Goal: Task Accomplishment & Management: Manage account settings

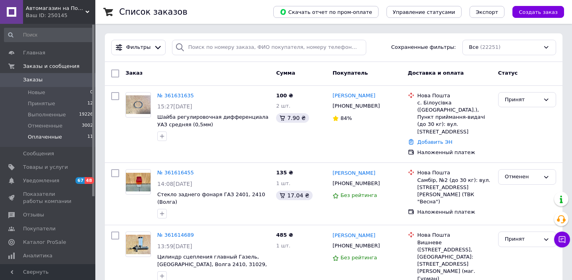
click at [42, 138] on span "Оплаченные" at bounding box center [45, 137] width 34 height 7
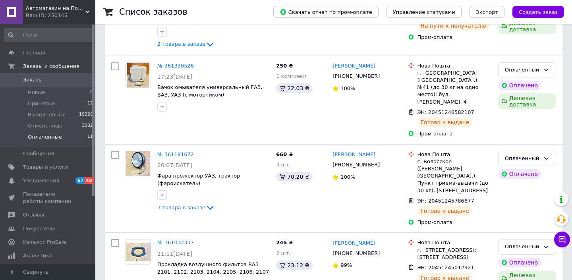
scroll to position [728, 0]
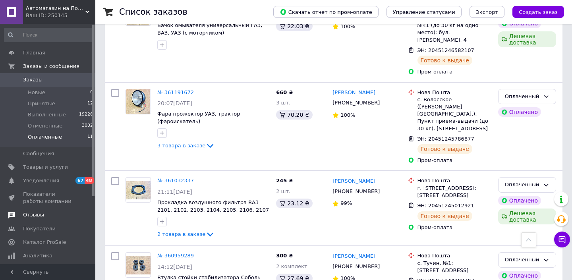
click at [31, 215] on span "Отзывы" at bounding box center [33, 214] width 21 height 7
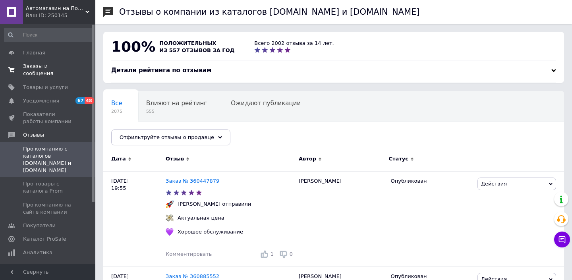
click at [33, 73] on span "Заказы и сообщения" at bounding box center [48, 70] width 50 height 14
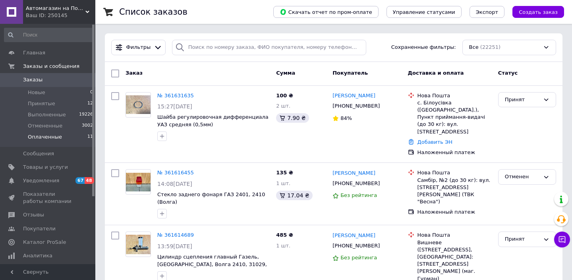
click at [49, 137] on span "Оплаченные" at bounding box center [45, 137] width 34 height 7
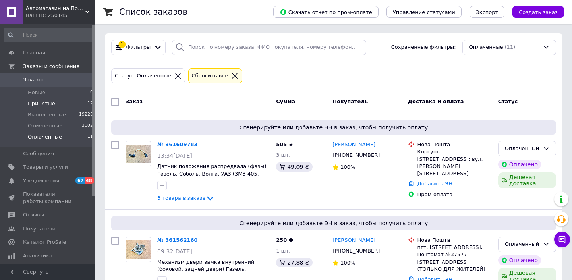
click at [46, 105] on span "Принятые" at bounding box center [41, 103] width 27 height 7
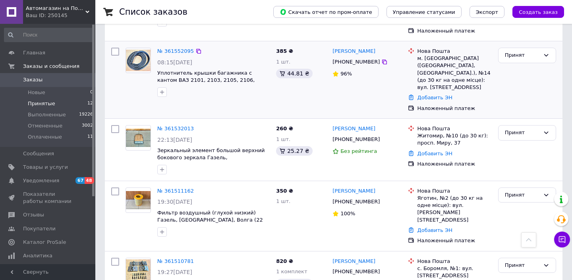
scroll to position [566, 0]
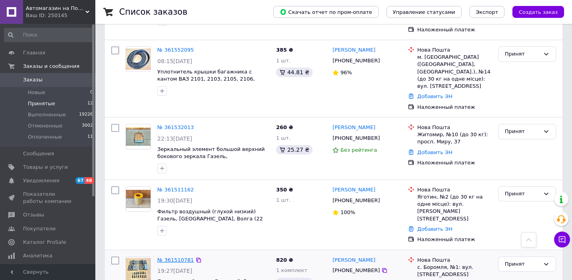
click at [181, 257] on link "№ 361510781" at bounding box center [175, 260] width 37 height 6
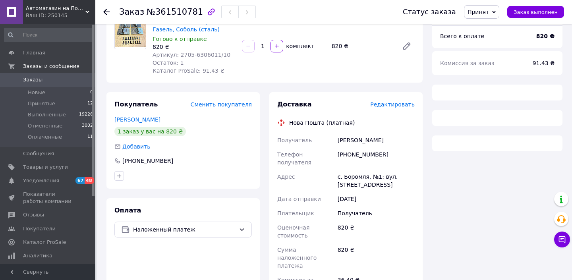
scroll to position [77, 0]
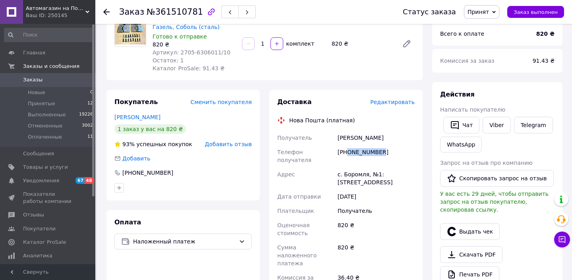
drag, startPoint x: 349, startPoint y: 151, endPoint x: 401, endPoint y: 151, distance: 52.5
click at [401, 151] on div "+380971955227" at bounding box center [376, 156] width 80 height 22
copy div "0971955227"
click at [347, 139] on div "Рощин Юра" at bounding box center [376, 138] width 80 height 14
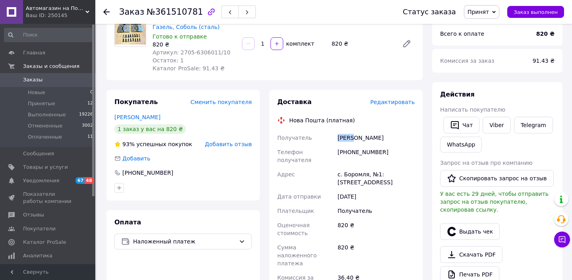
copy div "Рощин"
click at [361, 136] on div "Рощин Юра" at bounding box center [376, 138] width 80 height 14
copy div "Юра"
click at [358, 167] on div "с. Боромля, №1: ул. Харьковская, 1А" at bounding box center [376, 178] width 80 height 22
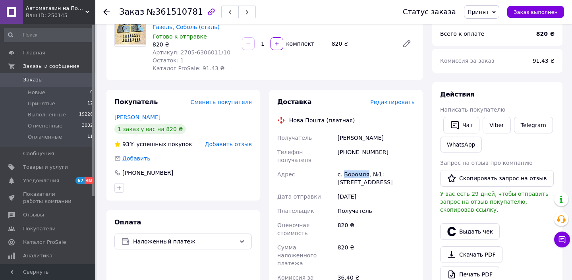
click at [358, 167] on div "с. Боромля, №1: ул. Харьковская, 1А" at bounding box center [376, 178] width 80 height 22
copy div "Боромля"
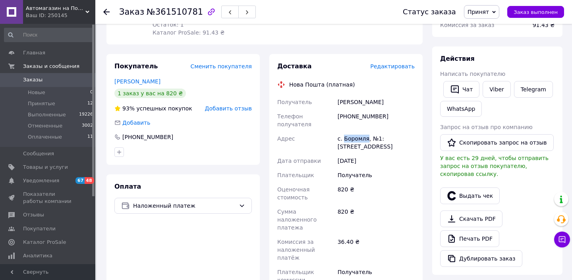
scroll to position [194, 0]
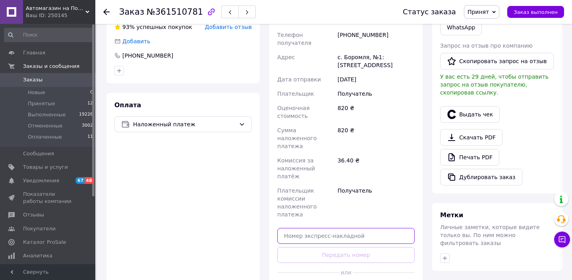
click at [349, 228] on input "text" at bounding box center [346, 236] width 138 height 16
paste input "20451247355171"
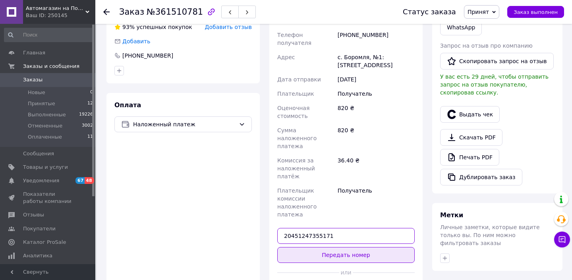
type input "20451247355171"
click at [349, 247] on button "Передать номер" at bounding box center [346, 255] width 138 height 16
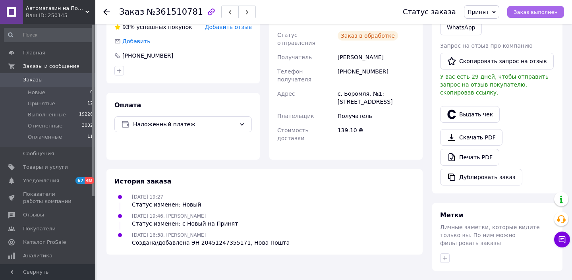
click at [522, 11] on span "Заказ выполнен" at bounding box center [536, 12] width 44 height 6
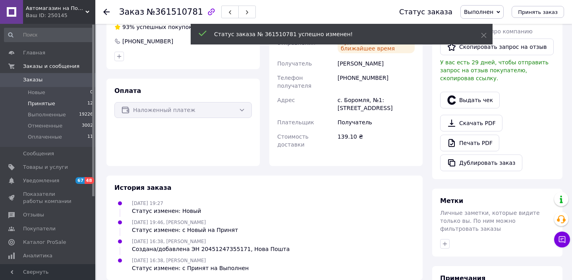
click at [43, 105] on span "Принятые" at bounding box center [41, 103] width 27 height 7
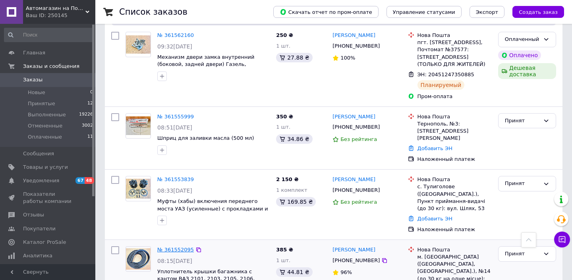
click at [185, 247] on link "№ 361552095" at bounding box center [175, 250] width 37 height 6
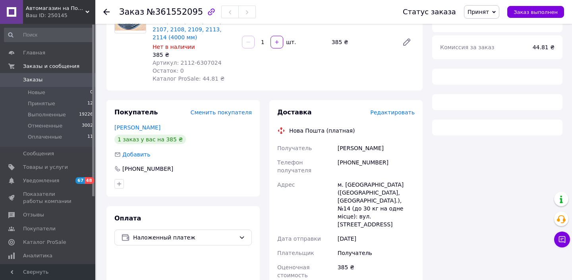
scroll to position [91, 0]
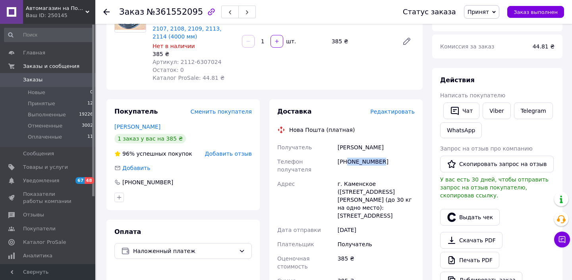
drag, startPoint x: 349, startPoint y: 153, endPoint x: 399, endPoint y: 153, distance: 50.9
click at [399, 155] on div "+380975121985" at bounding box center [376, 166] width 80 height 22
copy div "0975121985"
click at [347, 140] on div "Богданов Сергей" at bounding box center [376, 147] width 80 height 14
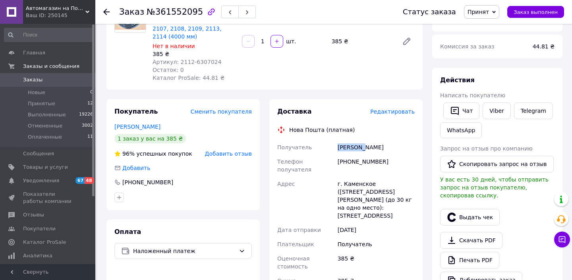
copy div "Богданов"
click at [373, 140] on div "Богданов Сергей" at bounding box center [376, 147] width 80 height 14
copy div "Сергей"
click at [360, 177] on div "г. Каменское (Днепропетровская обл., Каменский р-н.), №14 (до 30 кг на одно мес…" at bounding box center [376, 200] width 80 height 46
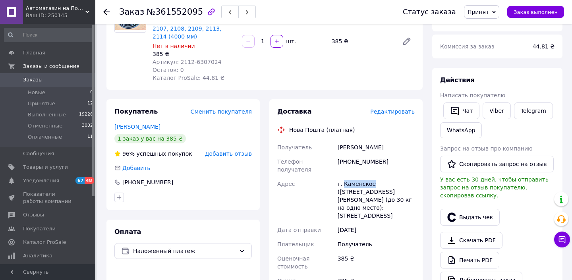
click at [360, 177] on div "г. Каменское (Днепропетровская обл., Каменский р-н.), №14 (до 30 кг на одно мес…" at bounding box center [376, 200] width 80 height 46
copy div "Каменское"
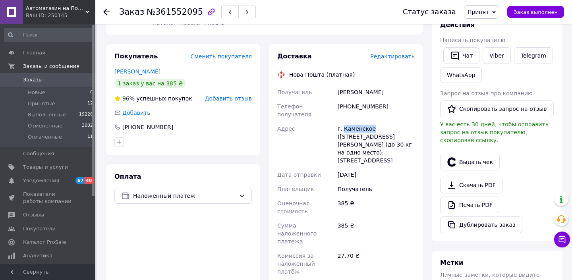
scroll to position [278, 0]
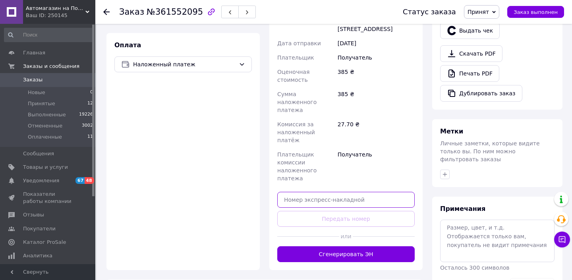
click at [356, 192] on input "text" at bounding box center [346, 200] width 138 height 16
paste input "20451247356287"
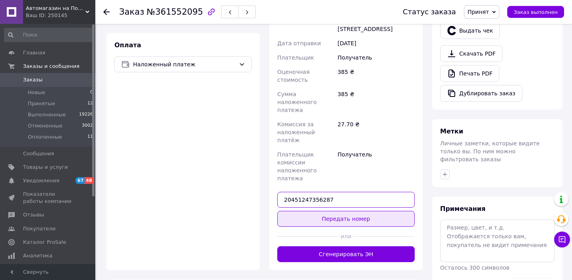
type input "20451247356287"
click at [352, 211] on button "Передать номер" at bounding box center [346, 219] width 138 height 16
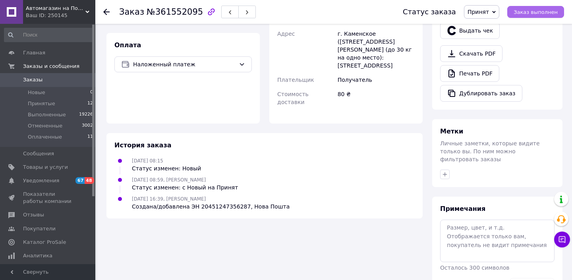
click at [536, 14] on span "Заказ выполнен" at bounding box center [536, 12] width 44 height 6
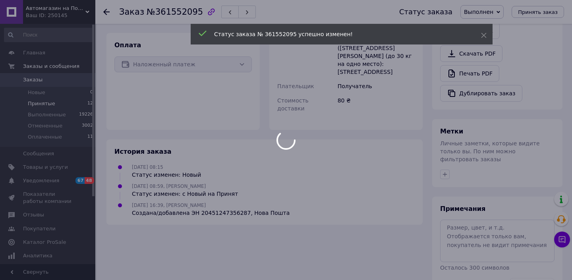
scroll to position [264, 0]
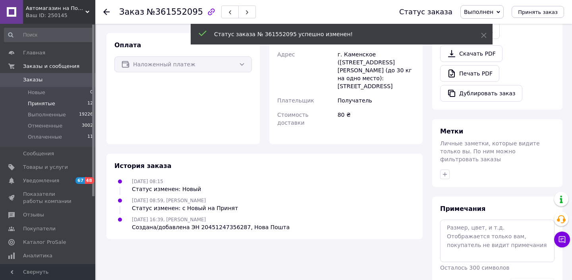
click at [42, 103] on span "Принятые" at bounding box center [41, 103] width 27 height 7
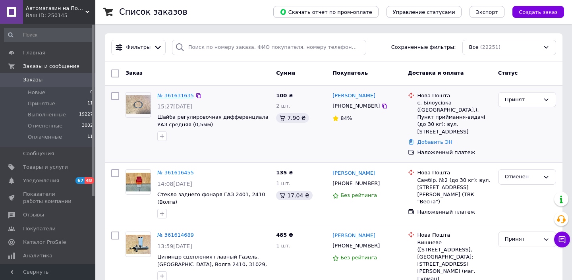
click at [182, 96] on link "№ 361631635" at bounding box center [175, 96] width 37 height 6
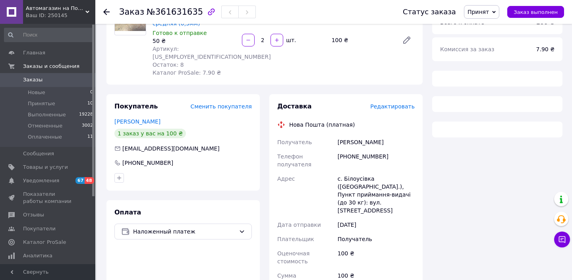
scroll to position [92, 0]
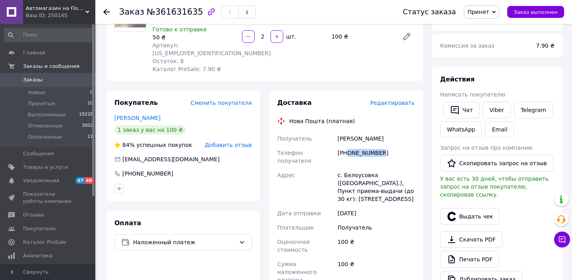
drag, startPoint x: 349, startPoint y: 145, endPoint x: 400, endPoint y: 145, distance: 51.7
click at [400, 146] on div "+380989860749" at bounding box center [376, 157] width 80 height 22
copy div "0989860749"
click at [365, 132] on div "Грігорій Гнатюк" at bounding box center [376, 139] width 80 height 14
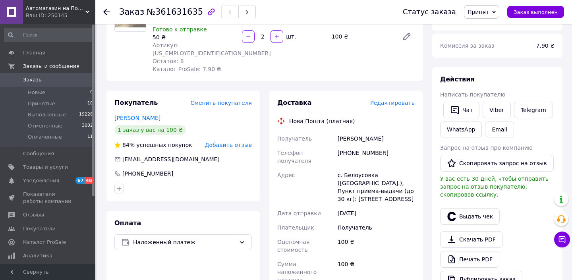
copy div "Гнатюк"
click at [350, 133] on div "Грігорій Гнатюк" at bounding box center [376, 139] width 80 height 14
click at [365, 168] on div "с. Белоусовка (Черновицкая обл.), Пункт приема-выдачи (до 30 кг): ул. Главная, …" at bounding box center [376, 187] width 80 height 38
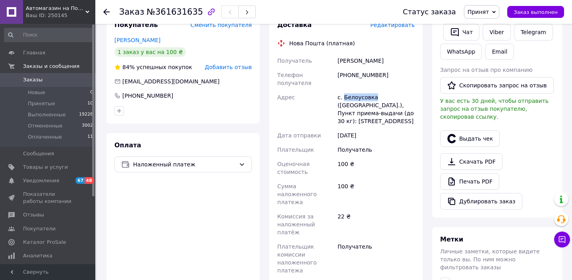
scroll to position [190, 0]
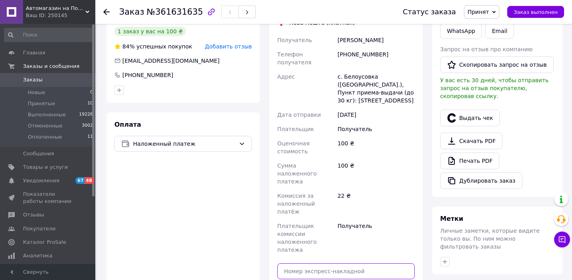
click at [348, 264] on input "text" at bounding box center [346, 272] width 138 height 16
paste input "20451247357301"
type input "20451247357301"
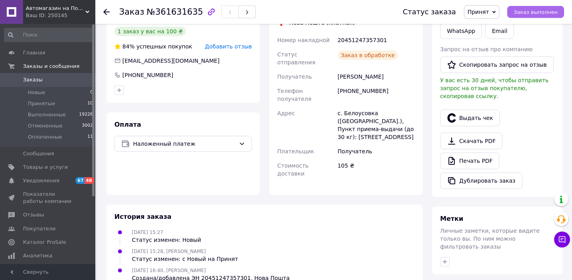
click at [531, 12] on span "Заказ выполнен" at bounding box center [536, 12] width 44 height 6
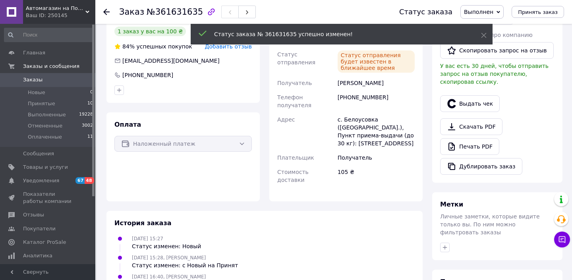
click at [42, 105] on span "Принятые" at bounding box center [41, 103] width 27 height 7
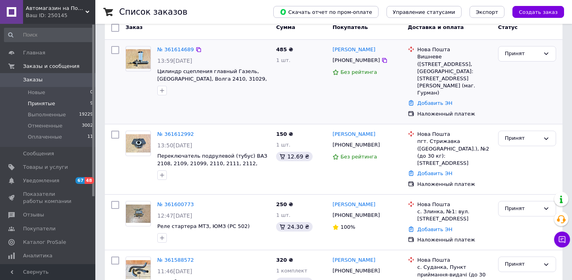
scroll to position [71, 0]
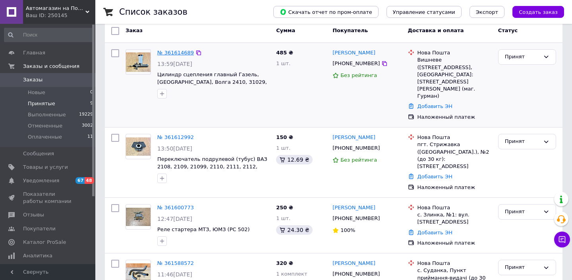
click at [171, 54] on link "№ 361614689" at bounding box center [175, 53] width 37 height 6
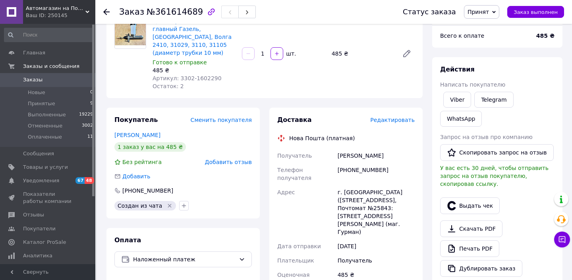
scroll to position [79, 0]
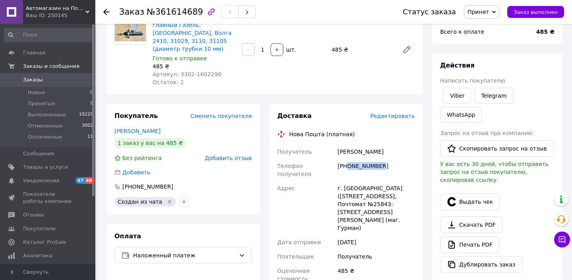
drag, startPoint x: 348, startPoint y: 157, endPoint x: 406, endPoint y: 159, distance: 57.7
click at [406, 159] on div "+380930323034" at bounding box center [376, 170] width 80 height 22
click at [350, 145] on div "Хрусталев Юрий" at bounding box center [376, 152] width 80 height 14
click at [378, 146] on div "Хрусталев Юрий" at bounding box center [376, 152] width 80 height 14
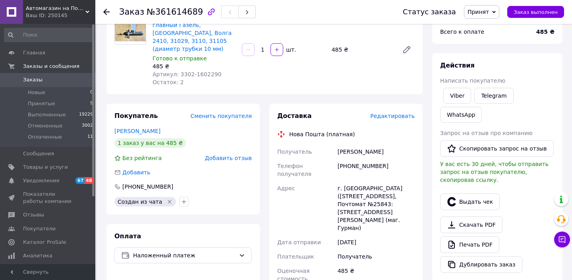
click at [378, 146] on div "Хрусталев Юрий" at bounding box center [376, 152] width 80 height 14
click at [358, 186] on div "г. Вишневое (Киевская обл., Бучанский р-н.), Почтомат №25843: ул. имені Кузьмы …" at bounding box center [376, 208] width 80 height 54
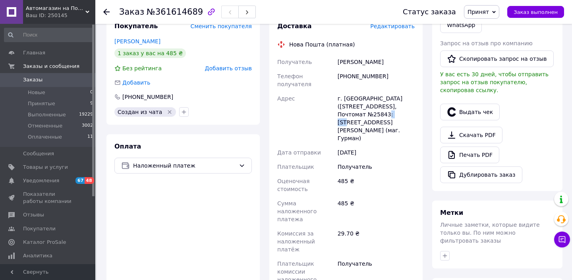
scroll to position [190, 0]
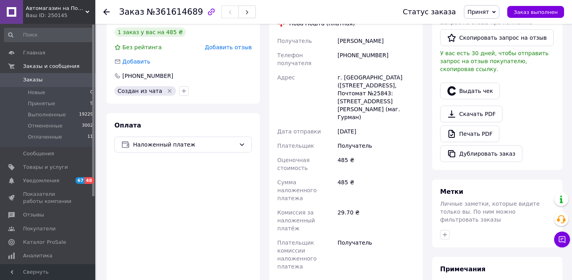
paste input "20451247358463"
type input "20451247358463"
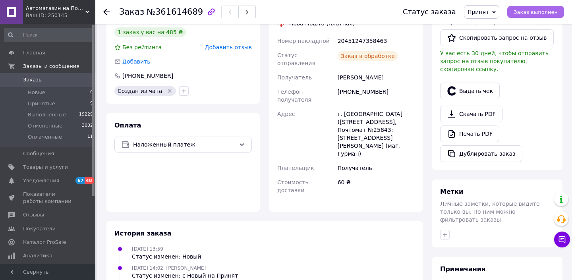
click at [529, 12] on span "Заказ выполнен" at bounding box center [536, 12] width 44 height 6
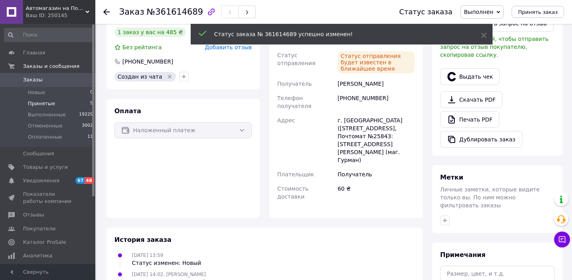
click at [42, 105] on span "Принятые" at bounding box center [41, 103] width 27 height 7
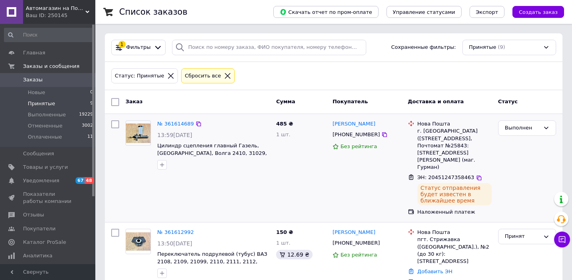
scroll to position [78, 0]
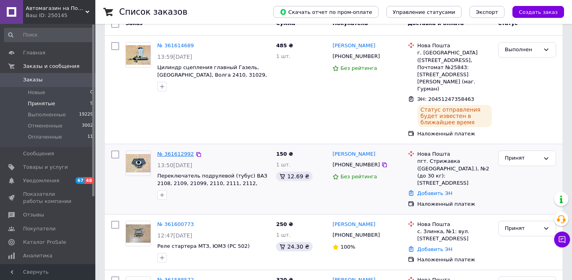
click at [176, 151] on link "№ 361612992" at bounding box center [175, 154] width 37 height 6
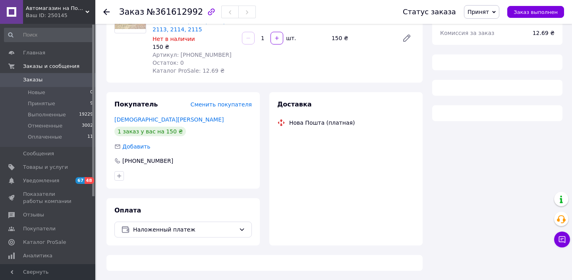
scroll to position [91, 0]
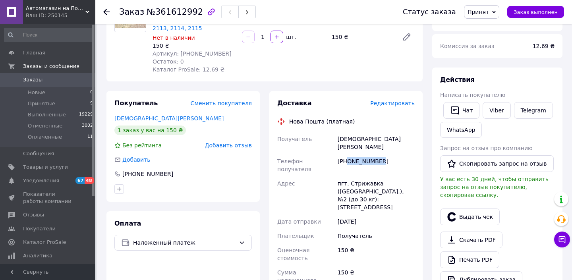
drag, startPoint x: 349, startPoint y: 153, endPoint x: 391, endPoint y: 153, distance: 41.3
click at [391, 154] on div "+380666250516" at bounding box center [376, 165] width 80 height 22
click at [352, 138] on div "Свистун Владимир" at bounding box center [376, 143] width 80 height 22
click at [378, 137] on div "Свистун Владимир" at bounding box center [376, 143] width 80 height 22
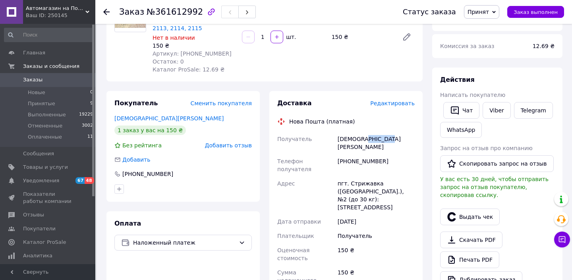
click at [378, 137] on div "Свистун Владимир" at bounding box center [376, 143] width 80 height 22
click at [361, 176] on div "пгт. Стрижавка (Винницкая обл.), №2 (до 30 кг): ул. Аллеи, 35/1" at bounding box center [376, 195] width 80 height 38
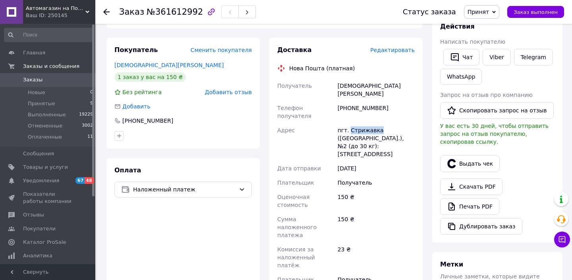
scroll to position [230, 0]
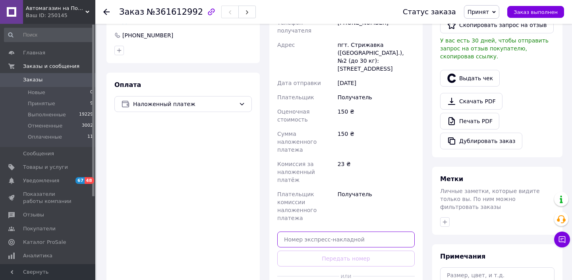
click at [343, 232] on input "text" at bounding box center [346, 240] width 138 height 16
paste input "20451247359499"
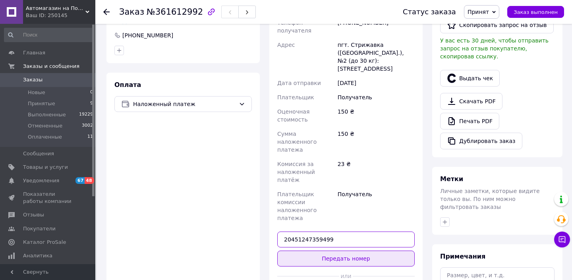
type input "20451247359499"
click at [345, 251] on button "Передать номер" at bounding box center [346, 259] width 138 height 16
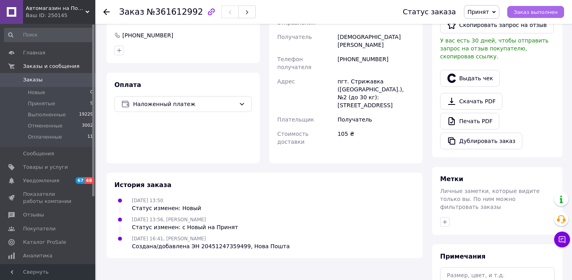
click at [531, 13] on span "Заказ выполнен" at bounding box center [536, 12] width 44 height 6
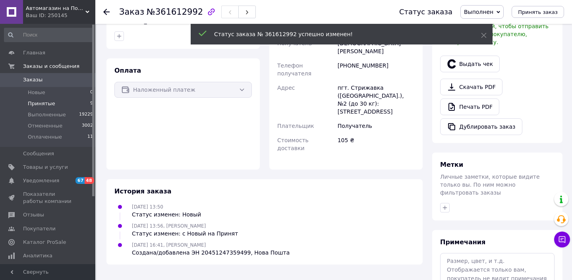
click at [38, 103] on span "Принятые" at bounding box center [41, 103] width 27 height 7
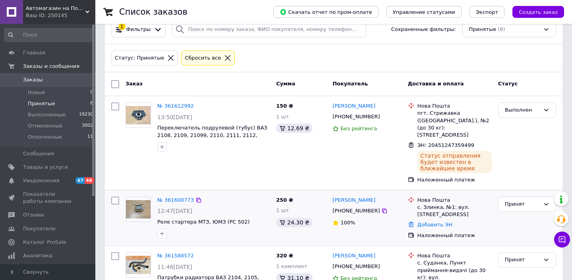
scroll to position [25, 0]
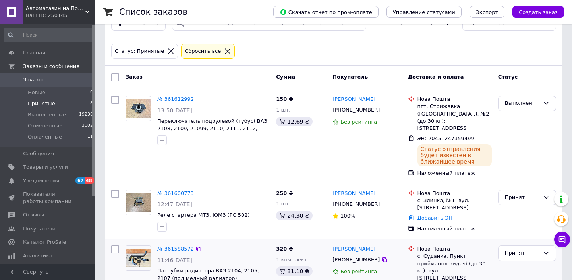
click at [174, 246] on link "№ 361588572" at bounding box center [175, 249] width 37 height 6
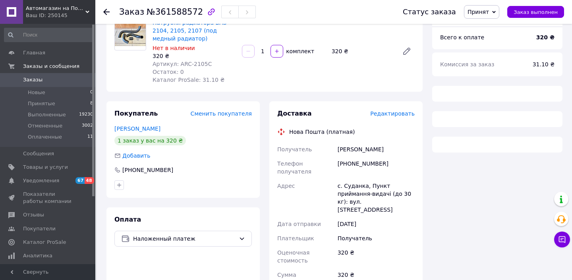
scroll to position [78, 0]
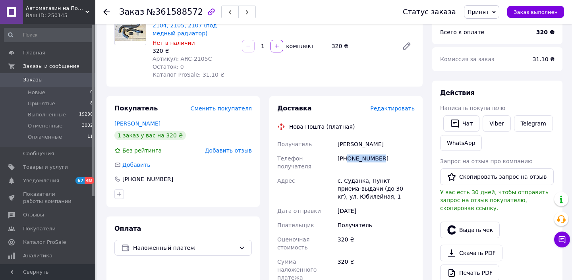
drag, startPoint x: 348, startPoint y: 157, endPoint x: 395, endPoint y: 157, distance: 47.3
click at [395, 157] on div "+380956731271" at bounding box center [376, 162] width 80 height 22
click at [342, 143] on div "Гущин Олександр" at bounding box center [376, 144] width 80 height 14
click at [368, 142] on div "Гущин Олександр" at bounding box center [376, 144] width 80 height 14
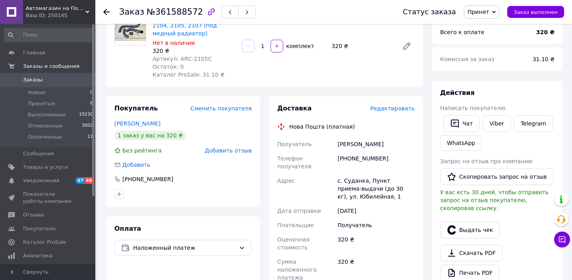
click at [368, 142] on div "Гущин Олександр" at bounding box center [376, 144] width 80 height 14
click at [357, 174] on div "с. Суданка, Пункт приема-выдачи (до 30 кг), ул. Юбилейная, 1" at bounding box center [376, 189] width 80 height 30
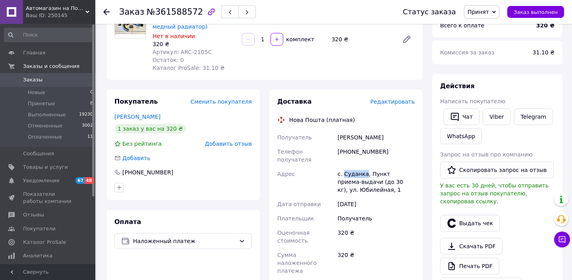
scroll to position [193, 0]
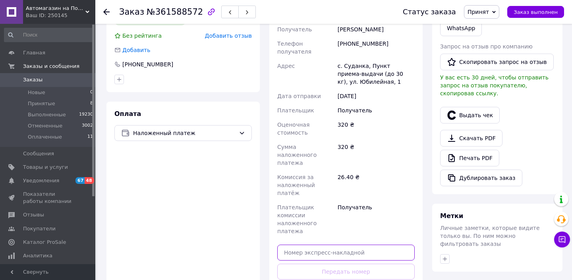
click at [352, 245] on input "text" at bounding box center [346, 253] width 138 height 16
paste input "20451247360371"
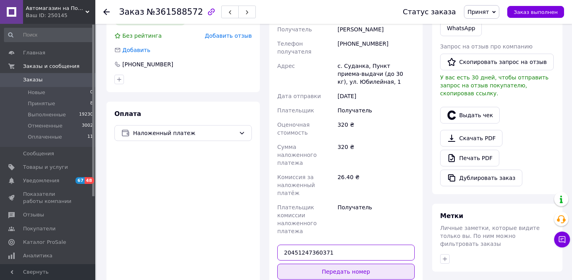
type input "20451247360371"
click at [353, 264] on button "Передать номер" at bounding box center [346, 272] width 138 height 16
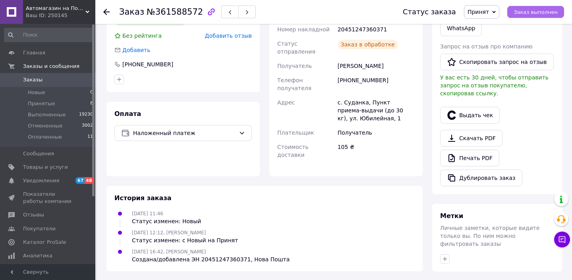
click at [532, 12] on span "Заказ выполнен" at bounding box center [536, 12] width 44 height 6
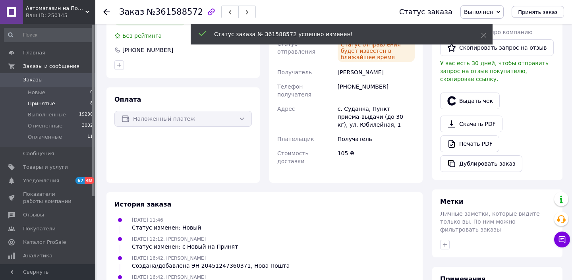
click at [44, 103] on span "Принятые" at bounding box center [41, 103] width 27 height 7
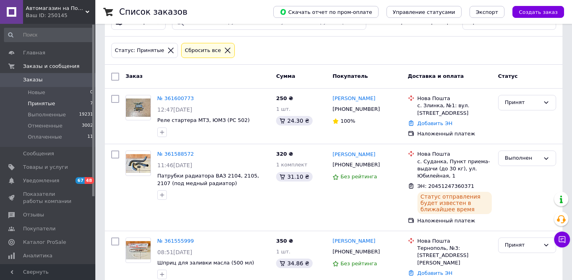
scroll to position [34, 0]
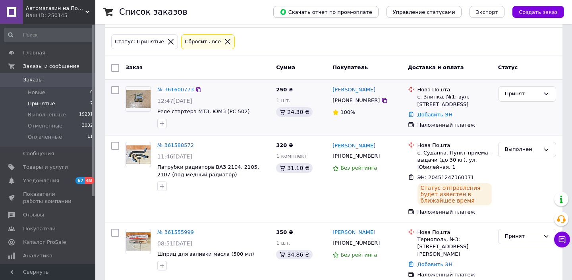
click at [169, 91] on link "№ 361600773" at bounding box center [175, 90] width 37 height 6
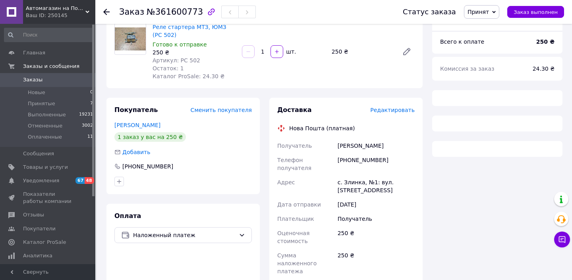
scroll to position [69, 0]
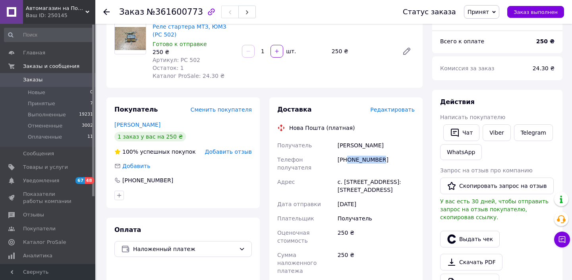
drag, startPoint x: 348, startPoint y: 159, endPoint x: 401, endPoint y: 159, distance: 52.5
click at [400, 159] on div "+380958894645" at bounding box center [376, 164] width 80 height 22
click at [349, 144] on div "Никифоров Иван" at bounding box center [376, 145] width 80 height 14
click at [376, 145] on div "Никифоров Иван" at bounding box center [376, 145] width 80 height 14
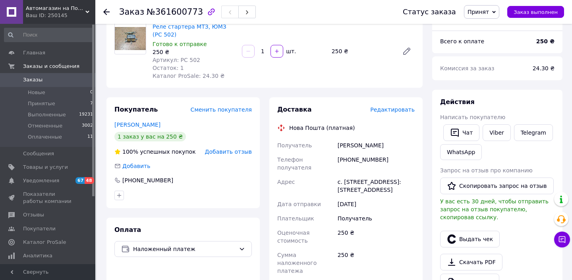
click at [376, 145] on div "Никифоров Иван" at bounding box center [376, 145] width 80 height 14
click at [353, 175] on div "с. Злынка, №1: ул. Центральная, 100" at bounding box center [376, 186] width 80 height 22
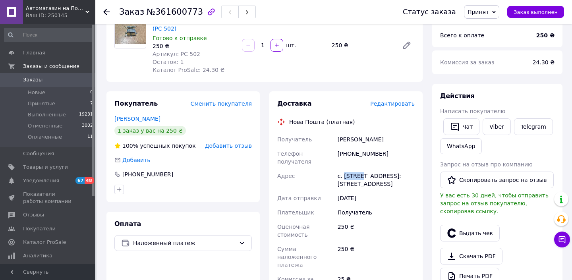
scroll to position [195, 0]
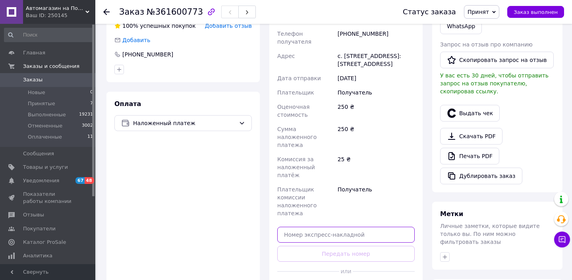
click at [353, 227] on input "text" at bounding box center [346, 235] width 138 height 16
paste input "20451247361268"
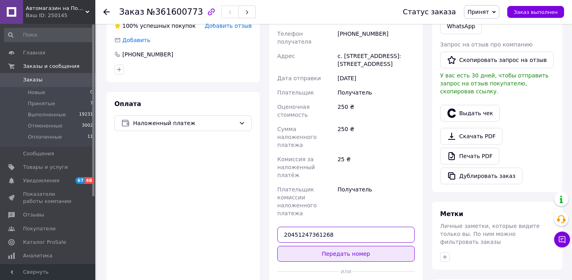
type input "20451247361268"
click at [352, 246] on button "Передать номер" at bounding box center [346, 254] width 138 height 16
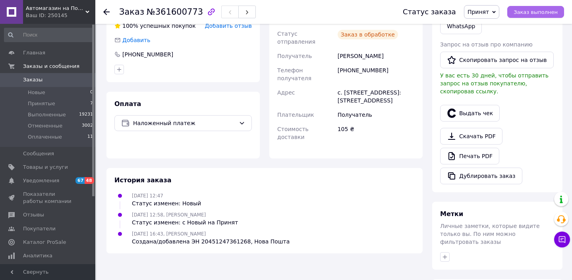
click at [530, 11] on span "Заказ выполнен" at bounding box center [536, 12] width 44 height 6
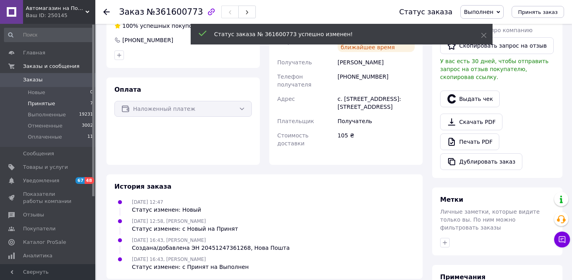
click at [40, 105] on span "Принятые" at bounding box center [41, 103] width 27 height 7
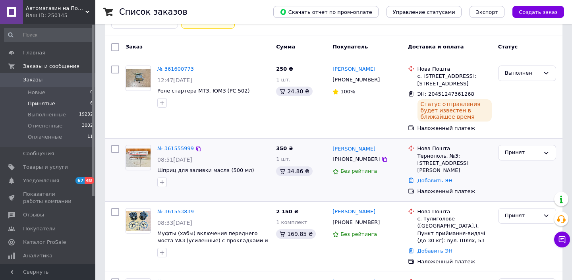
scroll to position [66, 0]
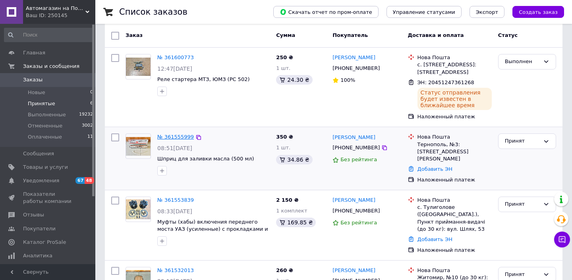
click at [180, 138] on link "№ 361555999" at bounding box center [175, 137] width 37 height 6
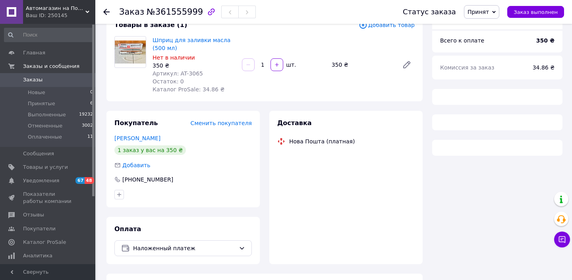
scroll to position [55, 0]
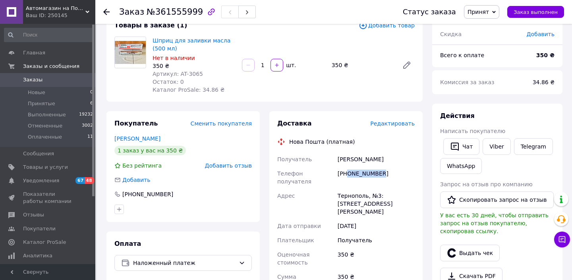
drag, startPoint x: 348, startPoint y: 172, endPoint x: 401, endPoint y: 172, distance: 53.7
click at [401, 172] on div "+380500531379" at bounding box center [376, 178] width 80 height 22
click at [347, 159] on div "Митран Виталий" at bounding box center [376, 159] width 80 height 14
click at [369, 158] on div "Митран Виталий" at bounding box center [376, 159] width 80 height 14
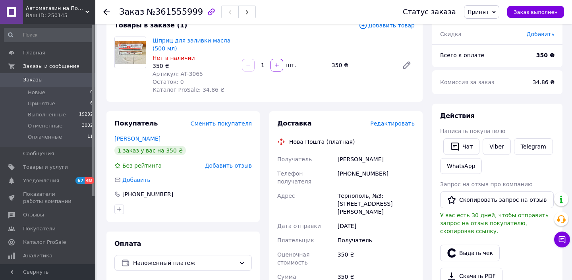
click at [369, 158] on div "Митран Виталий" at bounding box center [376, 159] width 80 height 14
click at [359, 189] on div "Тернополь, №3: ул. Будного Степана, 29" at bounding box center [376, 204] width 80 height 30
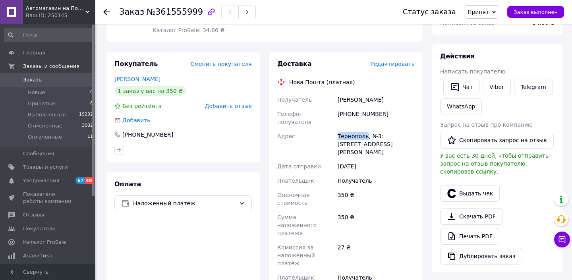
scroll to position [235, 0]
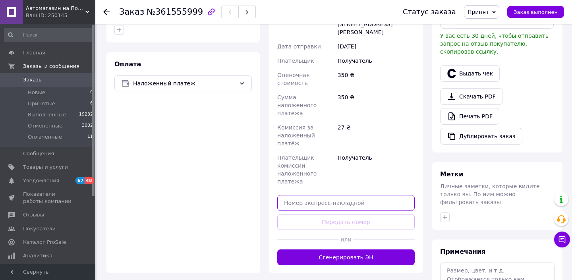
click at [335, 195] on input "text" at bounding box center [346, 203] width 138 height 16
paste input "20451247362270"
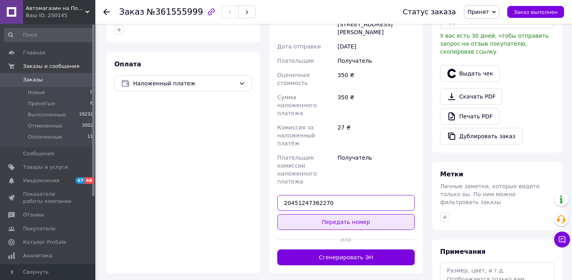
type input "20451247362270"
click at [335, 214] on button "Передать номер" at bounding box center [346, 222] width 138 height 16
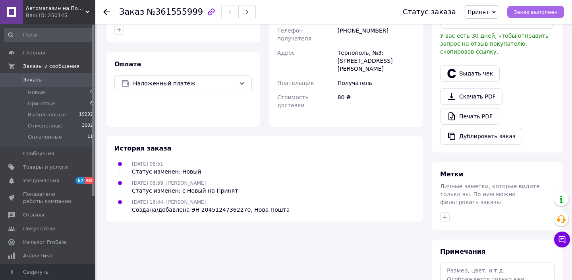
click at [539, 12] on span "Заказ выполнен" at bounding box center [536, 12] width 44 height 6
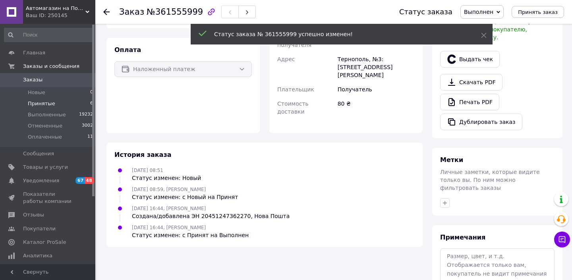
scroll to position [221, 0]
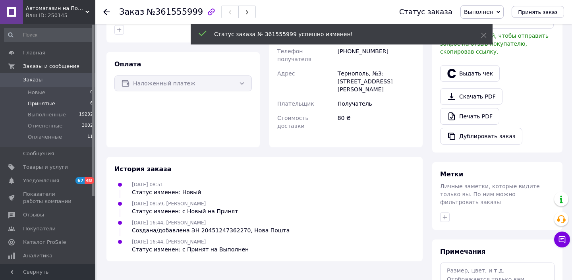
click at [43, 103] on span "Принятые" at bounding box center [41, 103] width 27 height 7
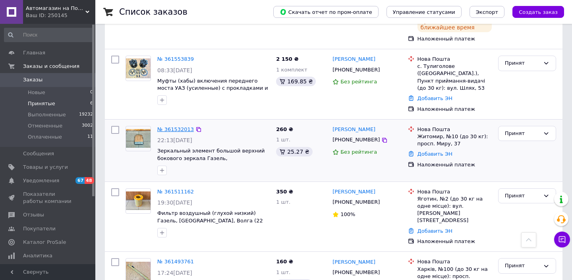
click at [177, 126] on link "№ 361532013" at bounding box center [175, 129] width 37 height 6
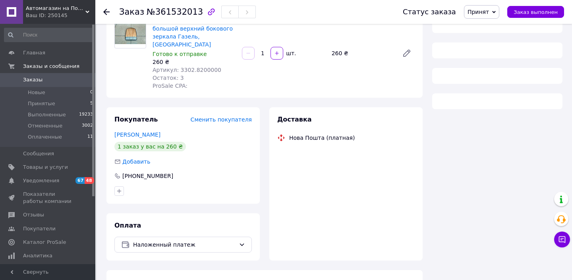
scroll to position [72, 0]
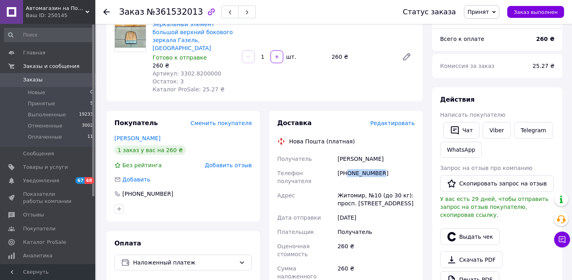
drag, startPoint x: 349, startPoint y: 165, endPoint x: 410, endPoint y: 166, distance: 61.2
click at [410, 166] on div "+380506858532" at bounding box center [376, 177] width 80 height 22
click at [343, 152] on div "Яковлев Сергей" at bounding box center [376, 159] width 80 height 14
click at [369, 152] on div "Яковлев Сергей" at bounding box center [376, 159] width 80 height 14
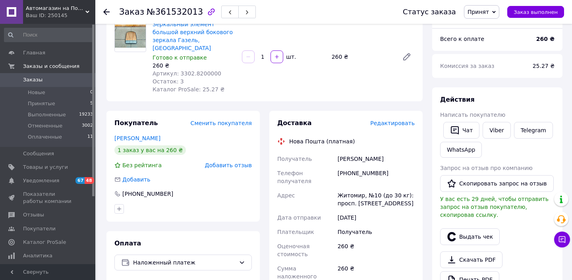
click at [369, 152] on div "Яковлев Сергей" at bounding box center [376, 159] width 80 height 14
click at [352, 188] on div "Житомир, №10 (до 30 кг): просп. Мира, 37" at bounding box center [376, 199] width 80 height 22
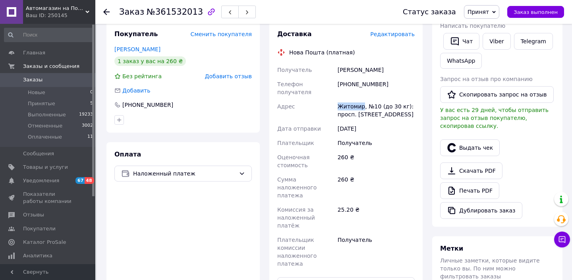
scroll to position [265, 0]
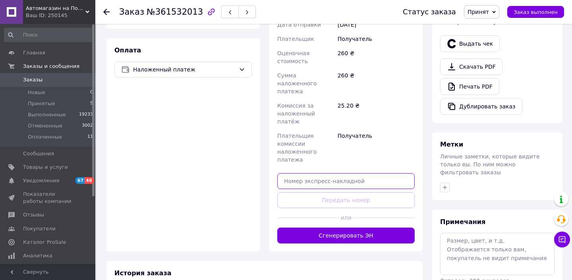
click at [337, 173] on input "text" at bounding box center [346, 181] width 138 height 16
paste input "20451247363165"
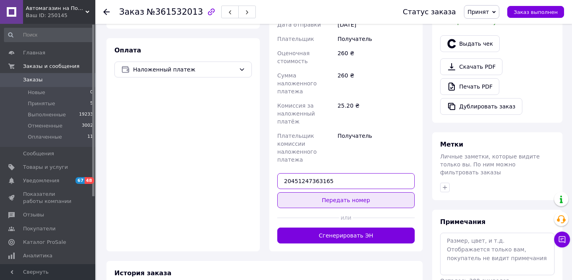
type input "20451247363165"
click at [338, 192] on button "Передать номер" at bounding box center [346, 200] width 138 height 16
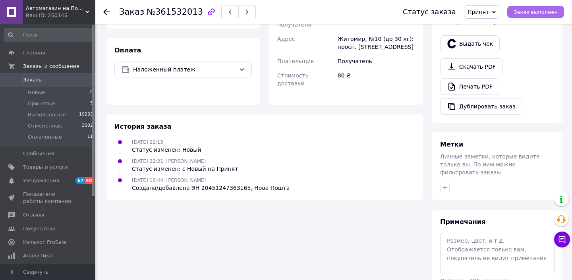
click at [530, 12] on span "Заказ выполнен" at bounding box center [536, 12] width 44 height 6
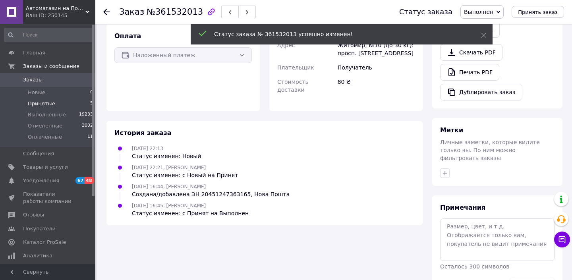
scroll to position [250, 0]
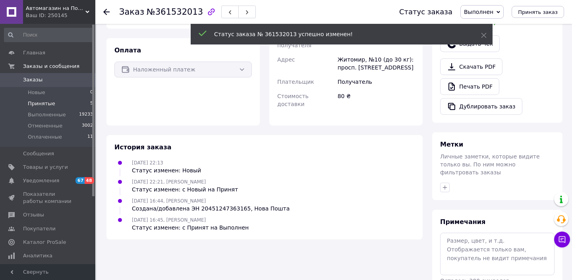
click at [38, 104] on span "Принятые" at bounding box center [41, 103] width 27 height 7
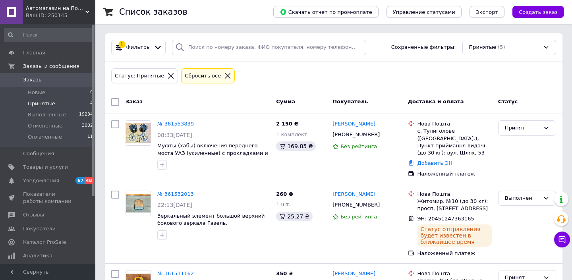
scroll to position [119, 0]
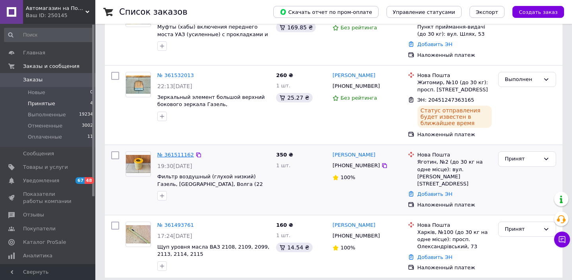
click at [181, 155] on link "№ 361511162" at bounding box center [175, 155] width 37 height 6
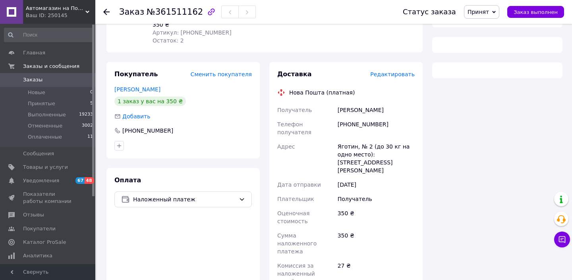
scroll to position [122, 0]
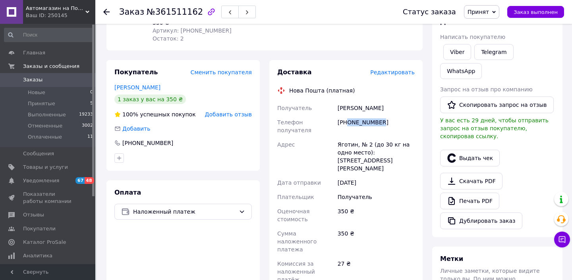
drag, startPoint x: 349, startPoint y: 114, endPoint x: 398, endPoint y: 114, distance: 49.7
click at [398, 115] on div "+380970068734" at bounding box center [376, 126] width 80 height 22
click at [343, 101] on div "Боб Олександр" at bounding box center [376, 108] width 80 height 14
click at [368, 103] on div "Боб Олександр" at bounding box center [376, 108] width 80 height 14
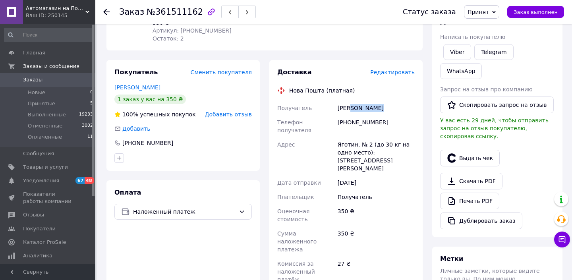
click at [368, 103] on div "Боб Олександр" at bounding box center [376, 108] width 80 height 14
click at [347, 138] on div "Яготин, № 2 (до 30 кг на одно место): ул. Котляревского, 4" at bounding box center [376, 157] width 80 height 38
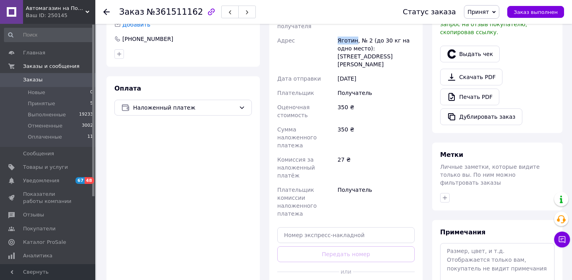
scroll to position [233, 0]
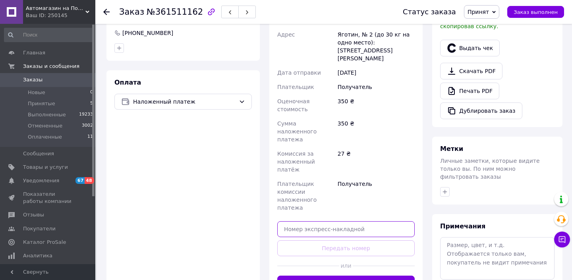
click at [345, 221] on input "text" at bounding box center [346, 229] width 138 height 16
paste input "20451247364097"
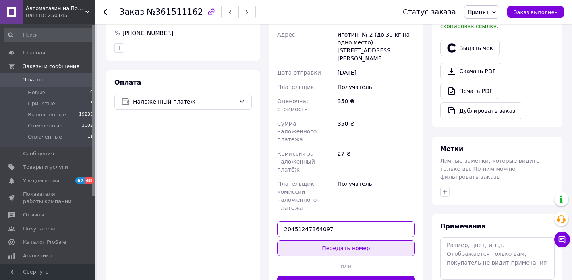
type input "20451247364097"
click at [345, 240] on button "Передать номер" at bounding box center [346, 248] width 138 height 16
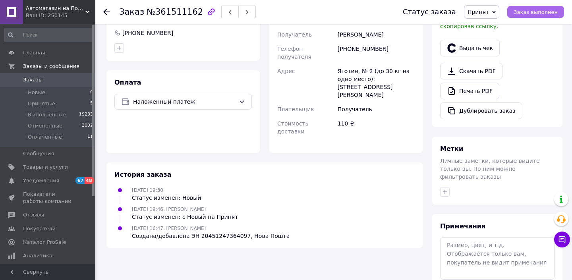
click at [526, 14] on span "Заказ выполнен" at bounding box center [536, 12] width 44 height 6
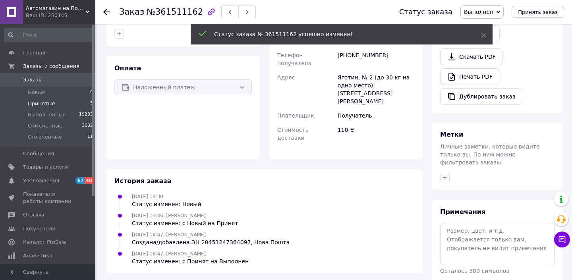
click at [40, 104] on span "Принятые" at bounding box center [41, 103] width 27 height 7
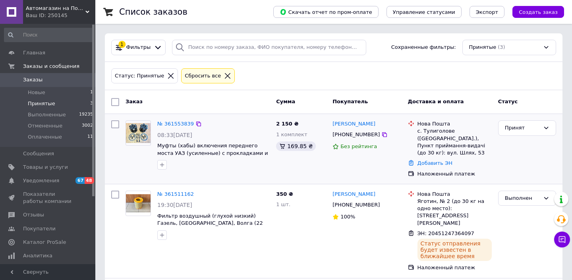
scroll to position [63, 0]
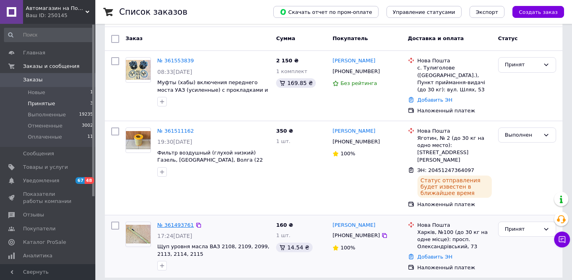
click at [184, 222] on link "№ 361493761" at bounding box center [175, 225] width 37 height 6
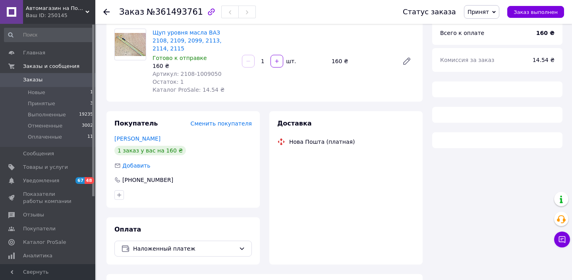
scroll to position [54, 0]
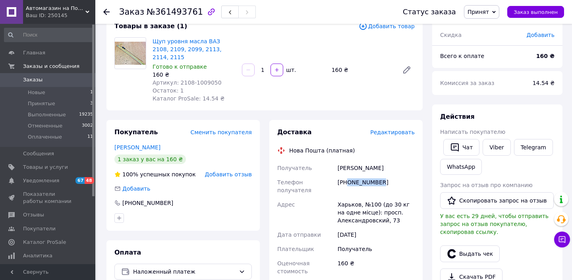
drag, startPoint x: 349, startPoint y: 173, endPoint x: 410, endPoint y: 176, distance: 61.3
click at [410, 176] on div "+380951057907" at bounding box center [376, 186] width 80 height 22
click at [347, 161] on div "Ярченко Артем" at bounding box center [376, 168] width 80 height 14
click at [370, 162] on div "Ярченко Артем" at bounding box center [376, 168] width 80 height 14
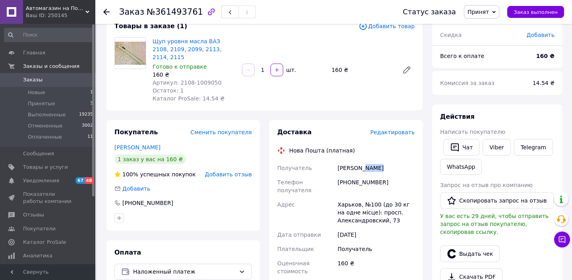
click at [370, 162] on div "Ярченко Артем" at bounding box center [376, 168] width 80 height 14
click at [350, 198] on div "Харьков, №100 (до 30 кг на одне місце): просп. Александровский, 73" at bounding box center [376, 213] width 80 height 30
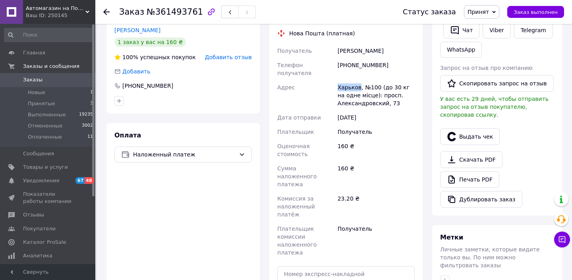
scroll to position [225, 0]
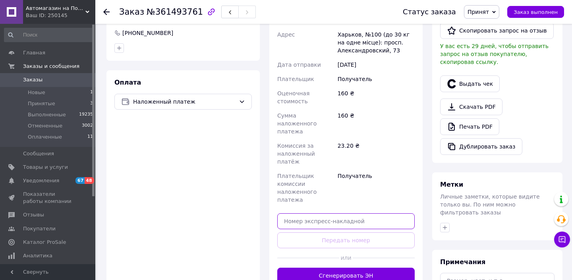
click at [357, 213] on input "text" at bounding box center [346, 221] width 138 height 16
paste input "20451247367199"
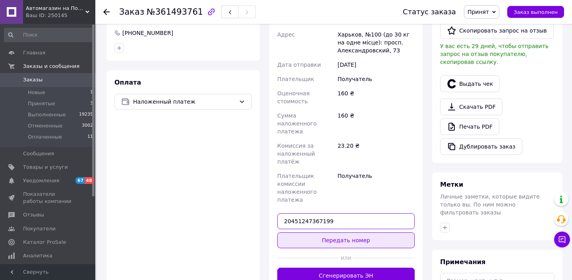
type input "20451247367199"
click at [353, 233] on button "Передать номер" at bounding box center [346, 241] width 138 height 16
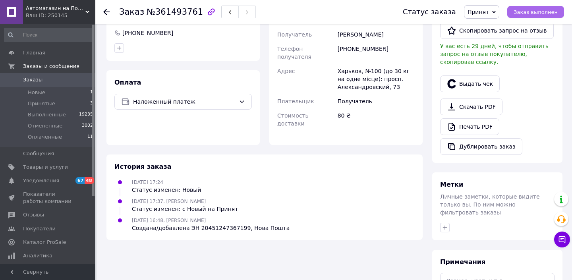
click at [533, 13] on span "Заказ выполнен" at bounding box center [536, 12] width 44 height 6
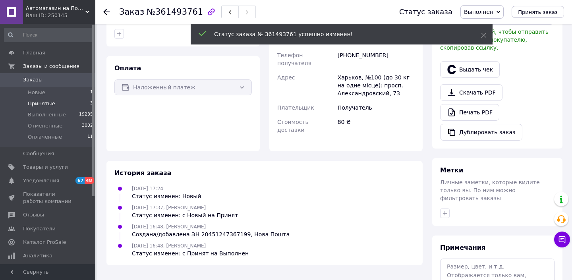
click at [46, 105] on span "Принятые" at bounding box center [41, 103] width 27 height 7
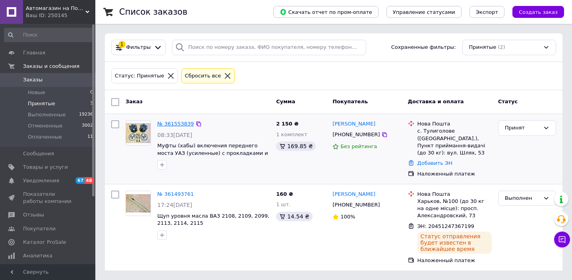
click at [178, 122] on link "№ 361553839" at bounding box center [175, 124] width 37 height 6
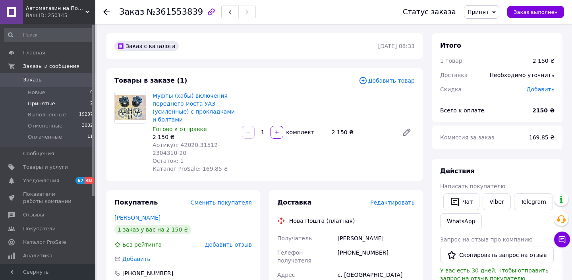
click at [47, 104] on span "Принятые" at bounding box center [41, 103] width 27 height 7
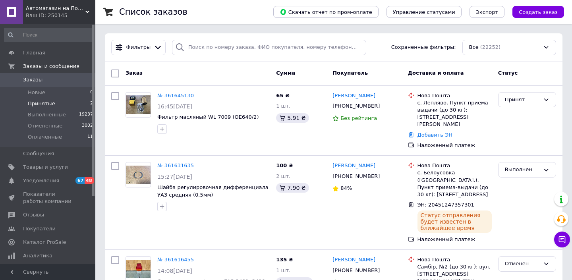
click at [47, 104] on span "Принятые" at bounding box center [41, 103] width 27 height 7
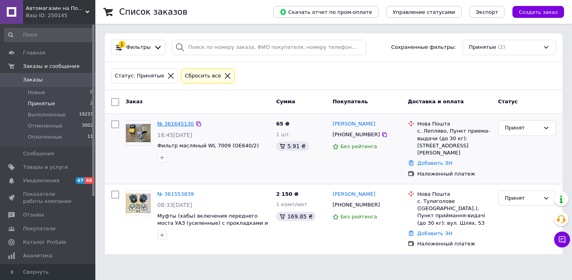
click at [173, 123] on link "№ 361645130" at bounding box center [175, 124] width 37 height 6
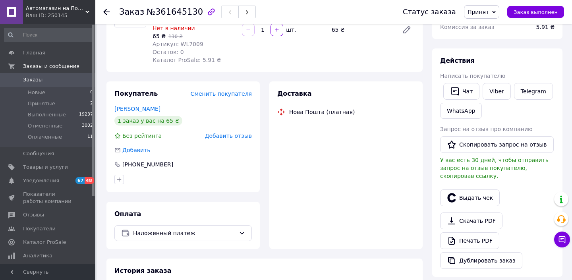
scroll to position [97, 0]
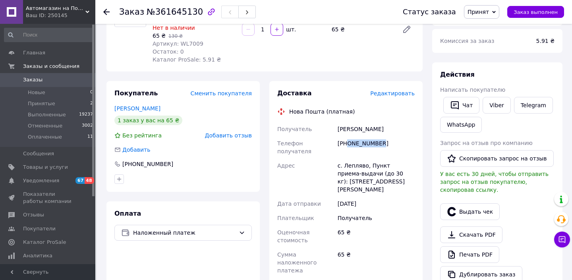
drag, startPoint x: 349, startPoint y: 143, endPoint x: 395, endPoint y: 143, distance: 46.5
click at [395, 143] on div "+380954393007" at bounding box center [376, 147] width 80 height 22
click at [346, 128] on div "Пиленок Сергій" at bounding box center [376, 129] width 80 height 14
click at [373, 130] on div "Пиленок Сергій" at bounding box center [376, 129] width 80 height 14
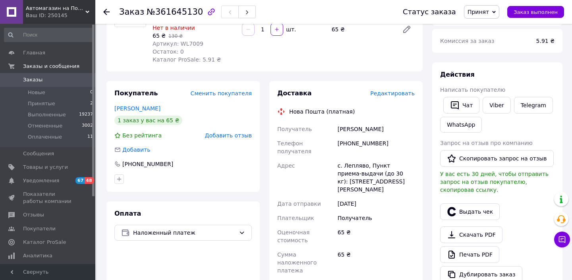
click at [373, 130] on div "Пиленок Сергій" at bounding box center [376, 129] width 80 height 14
click at [357, 159] on div "с. Лепляво, Пункт приема-выдачи (до 30 кг): ул. Гайдара, 34" at bounding box center [376, 178] width 80 height 38
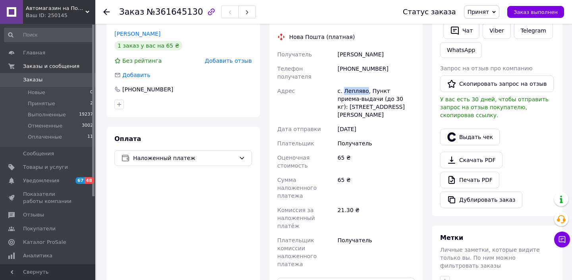
scroll to position [288, 0]
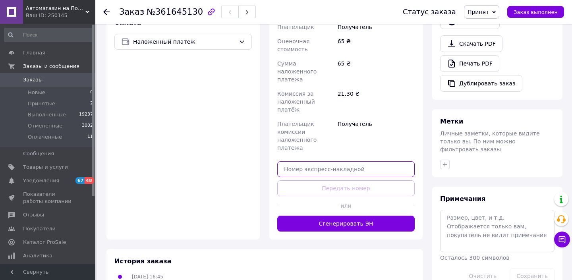
click at [341, 161] on input "text" at bounding box center [346, 169] width 138 height 16
paste input "20451247370879"
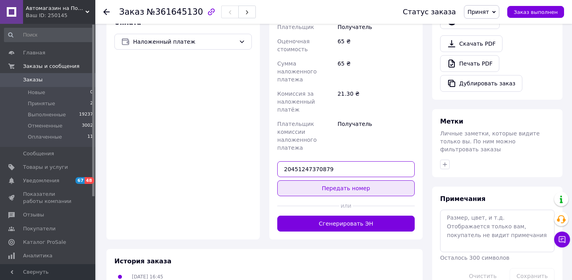
type input "20451247370879"
click at [341, 180] on button "Передать номер" at bounding box center [346, 188] width 138 height 16
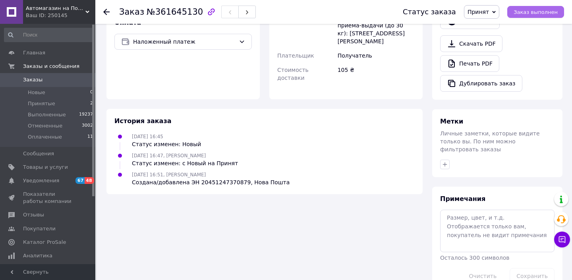
click at [522, 12] on span "Заказ выполнен" at bounding box center [536, 12] width 44 height 6
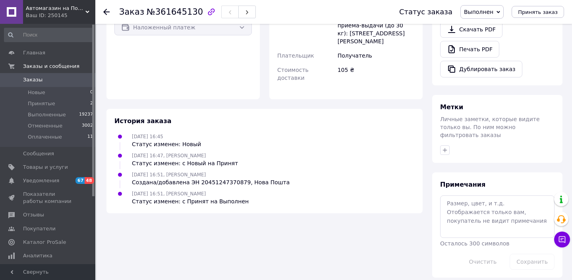
scroll to position [287, 0]
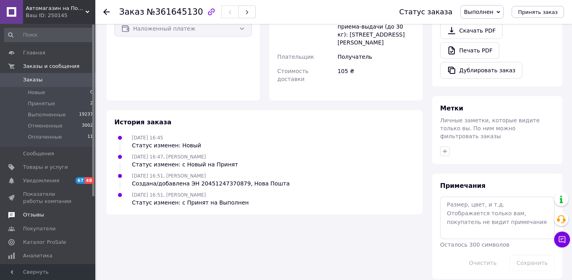
click at [37, 217] on span "Отзывы" at bounding box center [33, 214] width 21 height 7
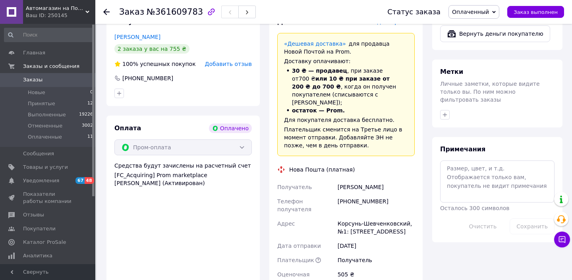
scroll to position [614, 0]
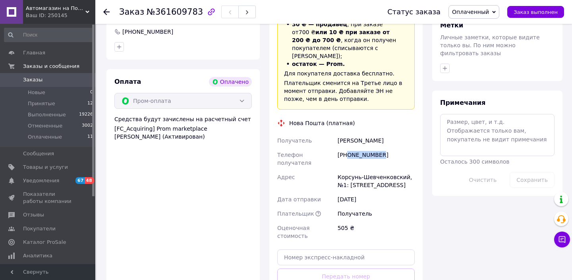
drag, startPoint x: 348, startPoint y: 138, endPoint x: 397, endPoint y: 138, distance: 48.9
click at [397, 148] on div "+380930930301" at bounding box center [376, 159] width 80 height 22
copy div "0930930301"
click at [350, 134] on div "Ялинський Богдан" at bounding box center [376, 141] width 80 height 14
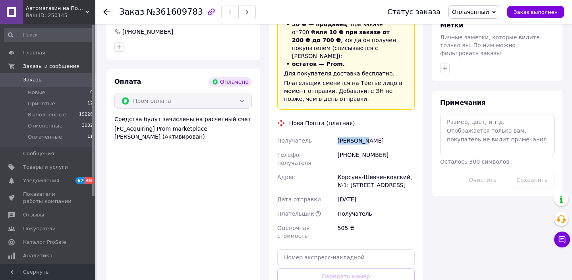
copy div "Ялинський"
click at [380, 134] on div "Ялинський Богдан" at bounding box center [376, 141] width 80 height 14
copy div "Богдан"
click at [347, 170] on div "Корсунь-Шевченковский, №1: ул. Гіфхорнська, 19с" at bounding box center [376, 181] width 80 height 22
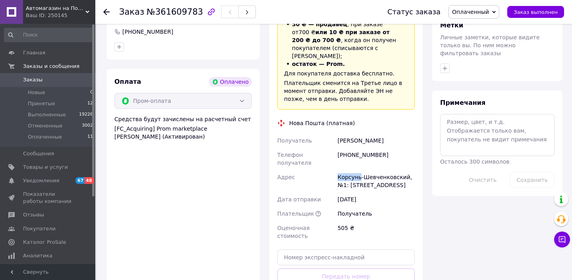
click at [347, 170] on div "Корсунь-Шевченковский, №1: ул. Гіфхорнська, 19с" at bounding box center [376, 181] width 80 height 22
copy div "Корсунь"
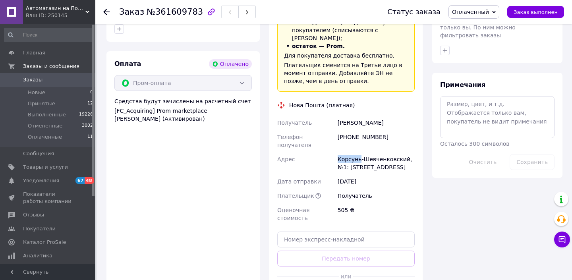
scroll to position [646, 0]
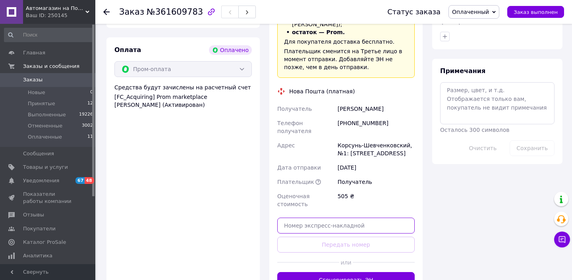
click at [345, 218] on input "text" at bounding box center [346, 226] width 138 height 16
paste input "20451247349979"
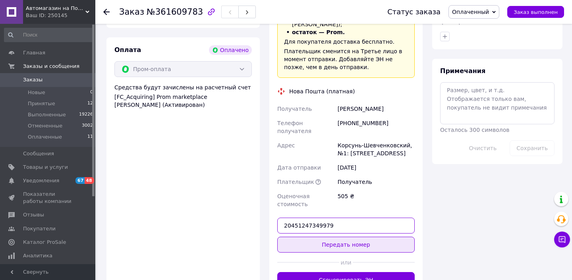
type input "20451247349979"
click at [344, 237] on button "Передать номер" at bounding box center [346, 245] width 138 height 16
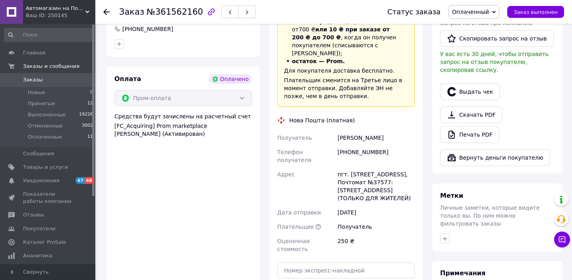
scroll to position [530, 0]
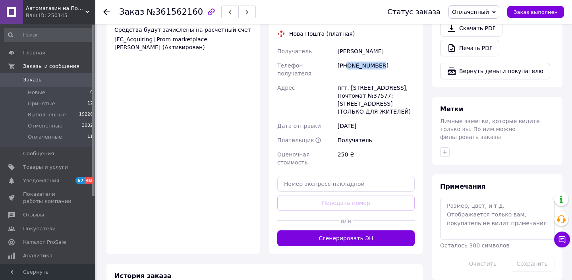
drag, startPoint x: 349, startPoint y: 49, endPoint x: 411, endPoint y: 49, distance: 62.0
click at [411, 58] on div "[PHONE_NUMBER]" at bounding box center [376, 69] width 80 height 22
copy div "0507695010"
click at [380, 81] on div "пгт. Чабаны (Киевская обл.), Почтомат №37577: ул. Машиностроителей, 16, секция …" at bounding box center [376, 100] width 80 height 38
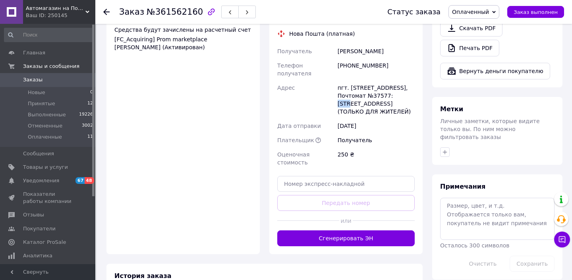
copy div "37577"
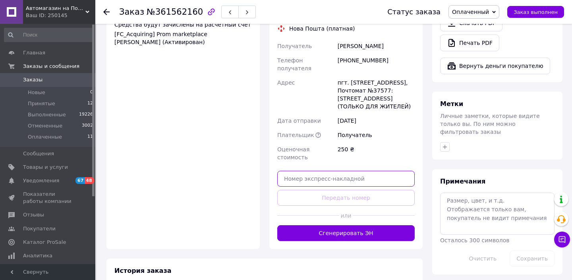
click at [349, 171] on input "text" at bounding box center [346, 179] width 138 height 16
paste input "20451247350885"
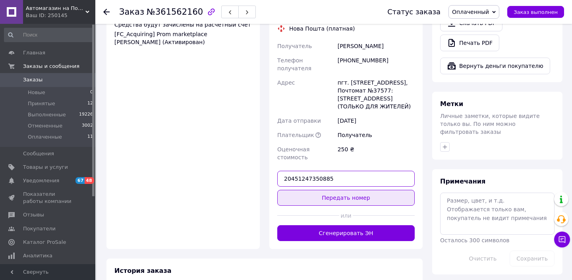
type input "20451247350885"
click at [350, 190] on button "Передать номер" at bounding box center [346, 198] width 138 height 16
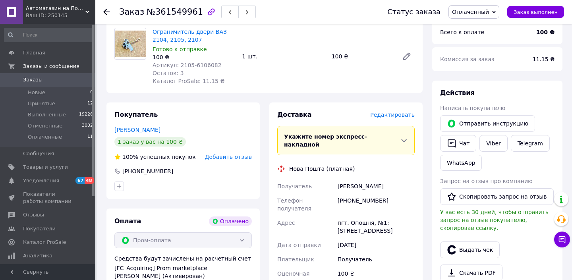
scroll to position [300, 0]
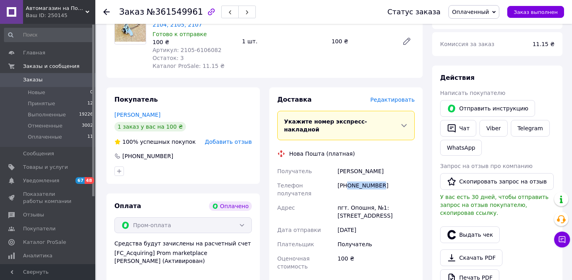
drag, startPoint x: 349, startPoint y: 177, endPoint x: 394, endPoint y: 177, distance: 44.9
click at [394, 178] on div "[PHONE_NUMBER]" at bounding box center [376, 189] width 80 height 22
copy div "0960084795"
click at [346, 167] on div "[PERSON_NAME]" at bounding box center [376, 171] width 80 height 14
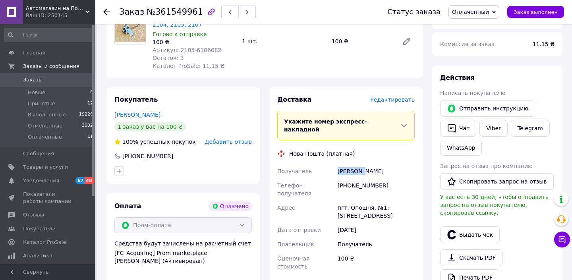
copy div "Сиволога"
click at [375, 164] on div "[PERSON_NAME]" at bounding box center [376, 171] width 80 height 14
click at [375, 164] on div "Сиволога Сергій" at bounding box center [376, 171] width 80 height 14
copy div "[PERSON_NAME]"
click at [360, 201] on div "пгт. Опошня, №1: ул. Независимости, 42б" at bounding box center [376, 212] width 80 height 22
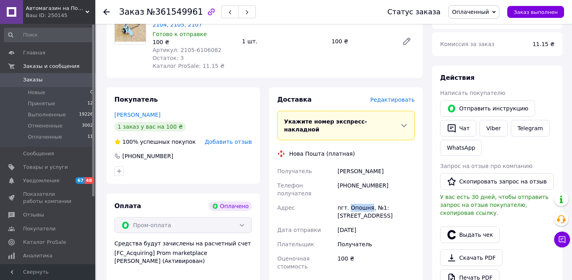
click at [360, 201] on div "пгт. Опошня, №1: ул. Независимости, 42б" at bounding box center [376, 212] width 80 height 22
copy div "Опошня"
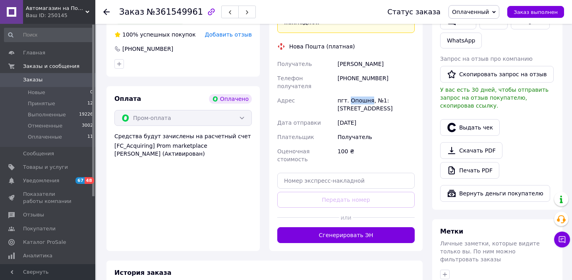
scroll to position [415, 0]
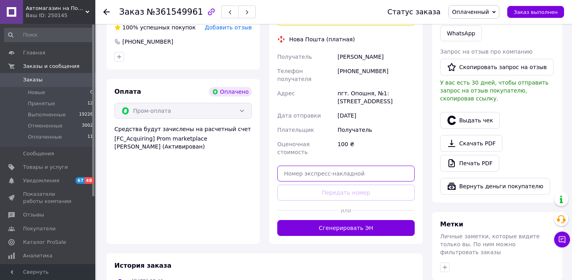
click at [349, 166] on input "text" at bounding box center [346, 174] width 138 height 16
paste input "20451247352002"
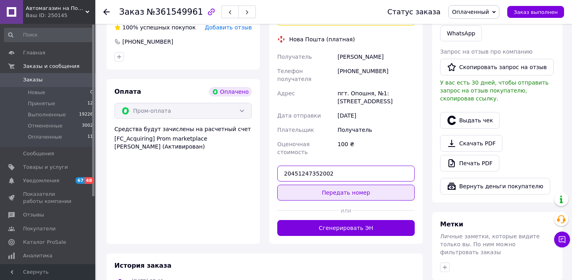
type input "20451247352002"
click at [348, 185] on button "Передать номер" at bounding box center [346, 193] width 138 height 16
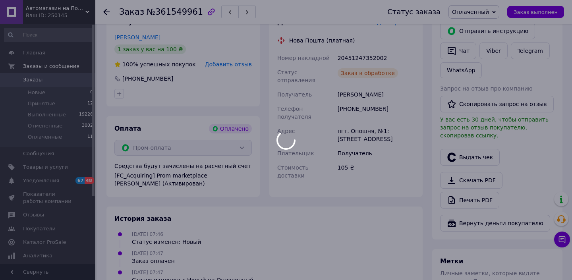
scroll to position [380, 0]
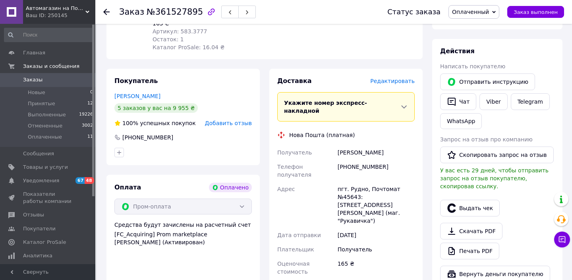
scroll to position [395, 0]
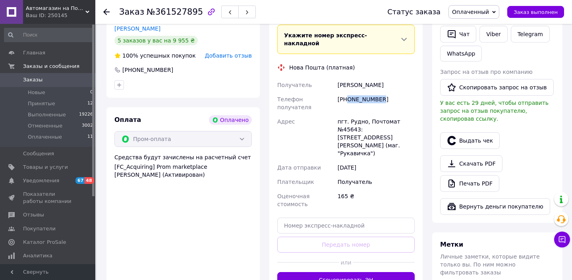
drag, startPoint x: 349, startPoint y: 90, endPoint x: 411, endPoint y: 91, distance: 62.0
click at [411, 92] on div "+380938323981" at bounding box center [376, 103] width 80 height 22
copy div "0938323981"
click at [354, 114] on div "пгт. Рудно, Почтомат №45643: ул. Огиенка, 1 (маг. "Рукавичка")" at bounding box center [376, 137] width 80 height 46
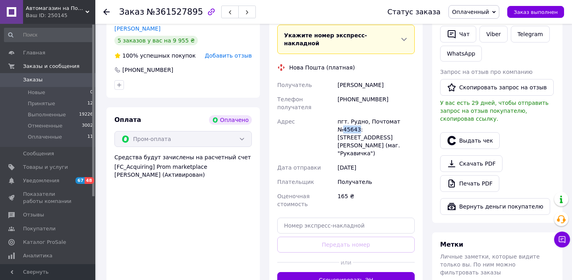
copy div "45643"
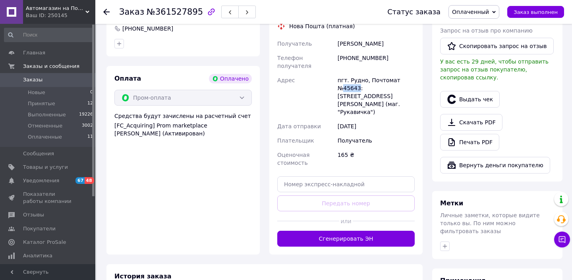
scroll to position [480, 0]
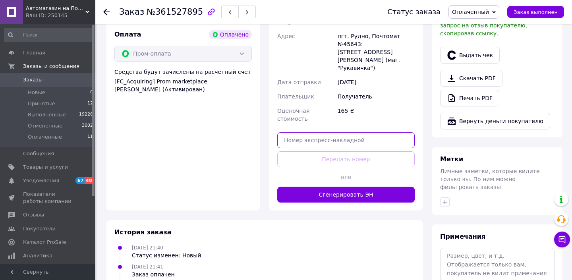
click at [354, 132] on input "text" at bounding box center [346, 140] width 138 height 16
paste input "20451247353075"
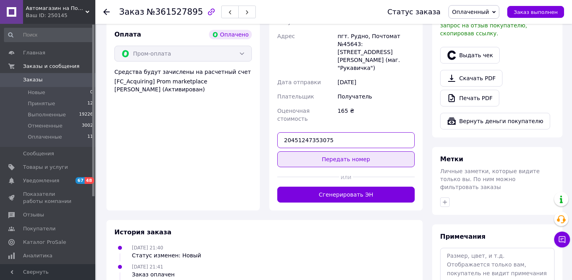
type input "20451247353075"
click at [353, 151] on button "Передать номер" at bounding box center [346, 159] width 138 height 16
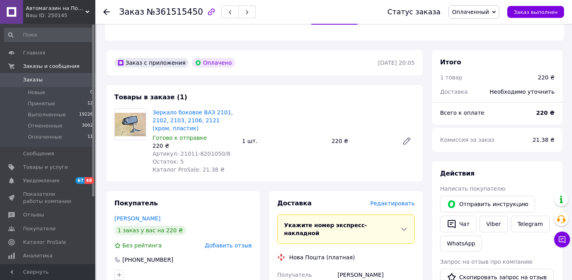
scroll to position [304, 0]
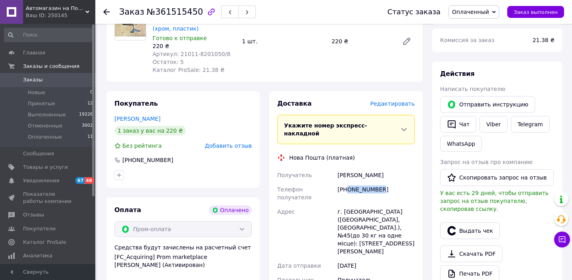
drag, startPoint x: 349, startPoint y: 180, endPoint x: 411, endPoint y: 181, distance: 62.0
click at [410, 182] on div "[PHONE_NUMBER]" at bounding box center [376, 193] width 80 height 22
copy div "0632393592"
click at [346, 168] on div "[PERSON_NAME]" at bounding box center [376, 175] width 80 height 14
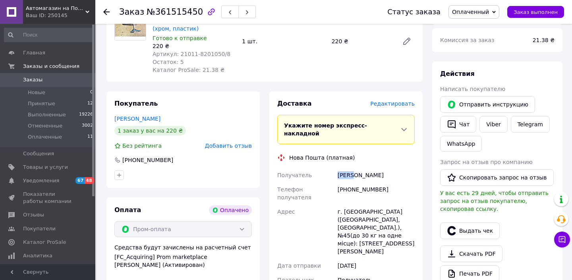
copy div "Собур"
click at [370, 170] on div "[PERSON_NAME]" at bounding box center [376, 175] width 80 height 14
copy div "[PERSON_NAME]"
click at [359, 205] on div "г. [GEOGRAPHIC_DATA] ([GEOGRAPHIC_DATA], [GEOGRAPHIC_DATA].), №45(до 30 кг на о…" at bounding box center [376, 232] width 80 height 54
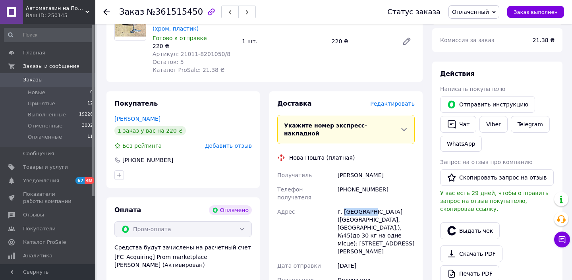
click at [359, 205] on div "г. [GEOGRAPHIC_DATA] ([GEOGRAPHIC_DATA], [GEOGRAPHIC_DATA].), №45(до 30 кг на о…" at bounding box center [376, 232] width 80 height 54
copy div "[GEOGRAPHIC_DATA]"
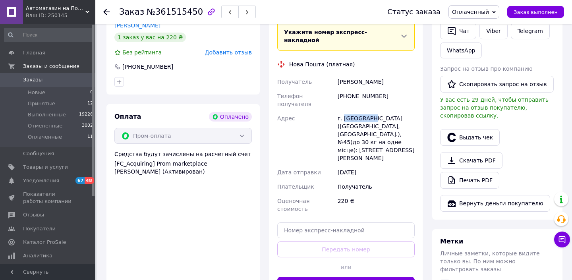
scroll to position [494, 0]
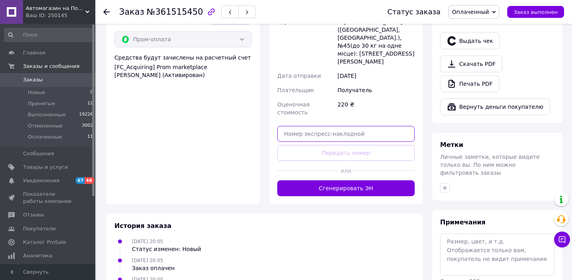
click at [341, 126] on input "text" at bounding box center [346, 134] width 138 height 16
paste input "20451247353989"
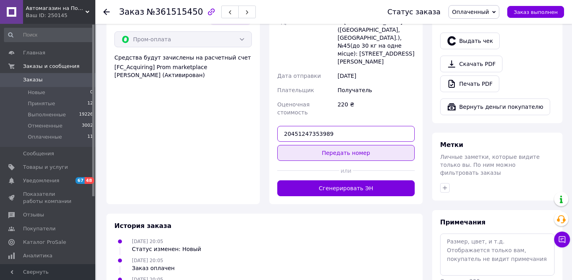
type input "20451247353989"
click at [341, 145] on button "Передать номер" at bounding box center [346, 153] width 138 height 16
